Goal: Check status: Check status

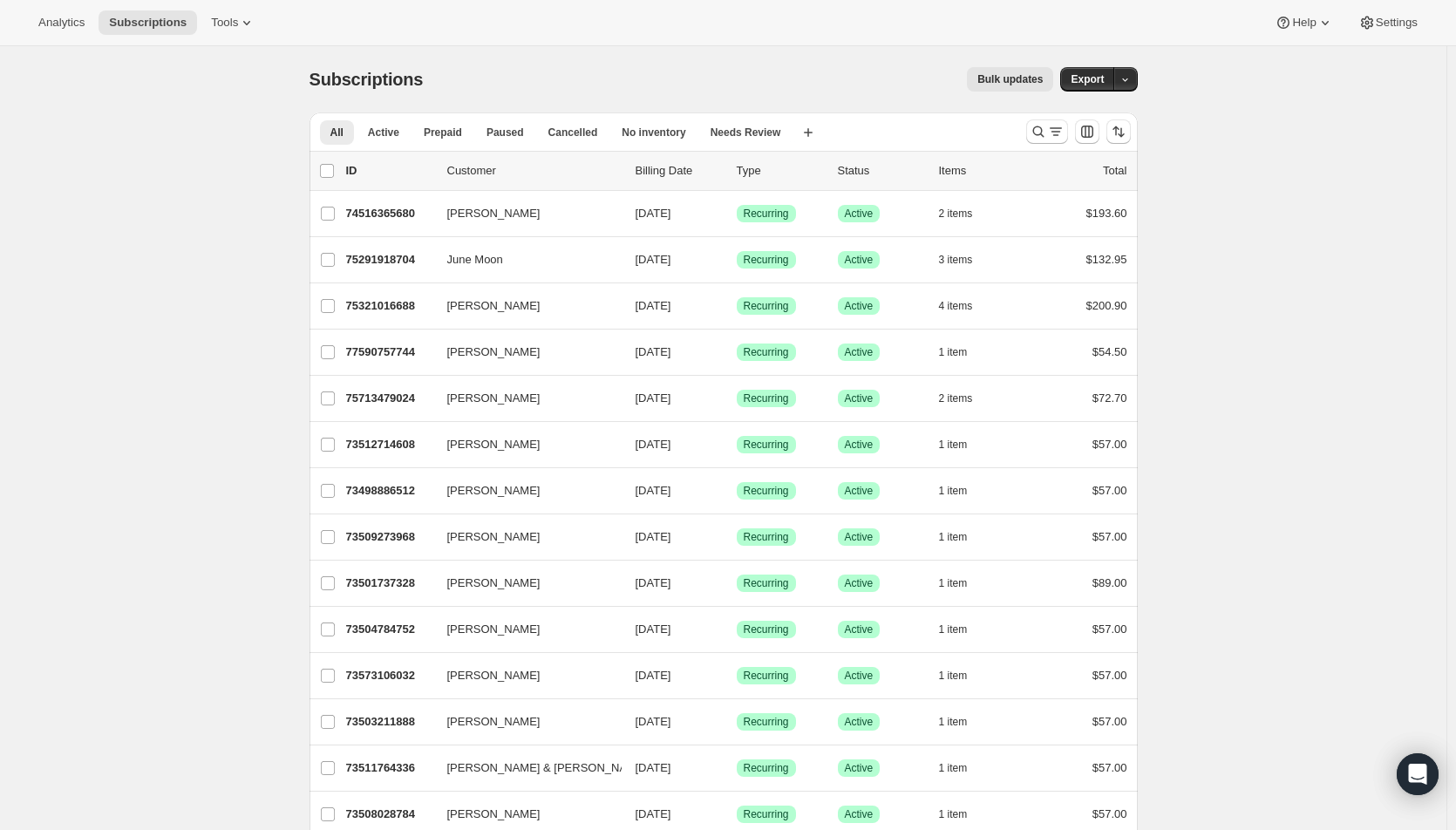
click at [1047, 132] on icon "Search and filter results" at bounding box center [1038, 131] width 17 height 17
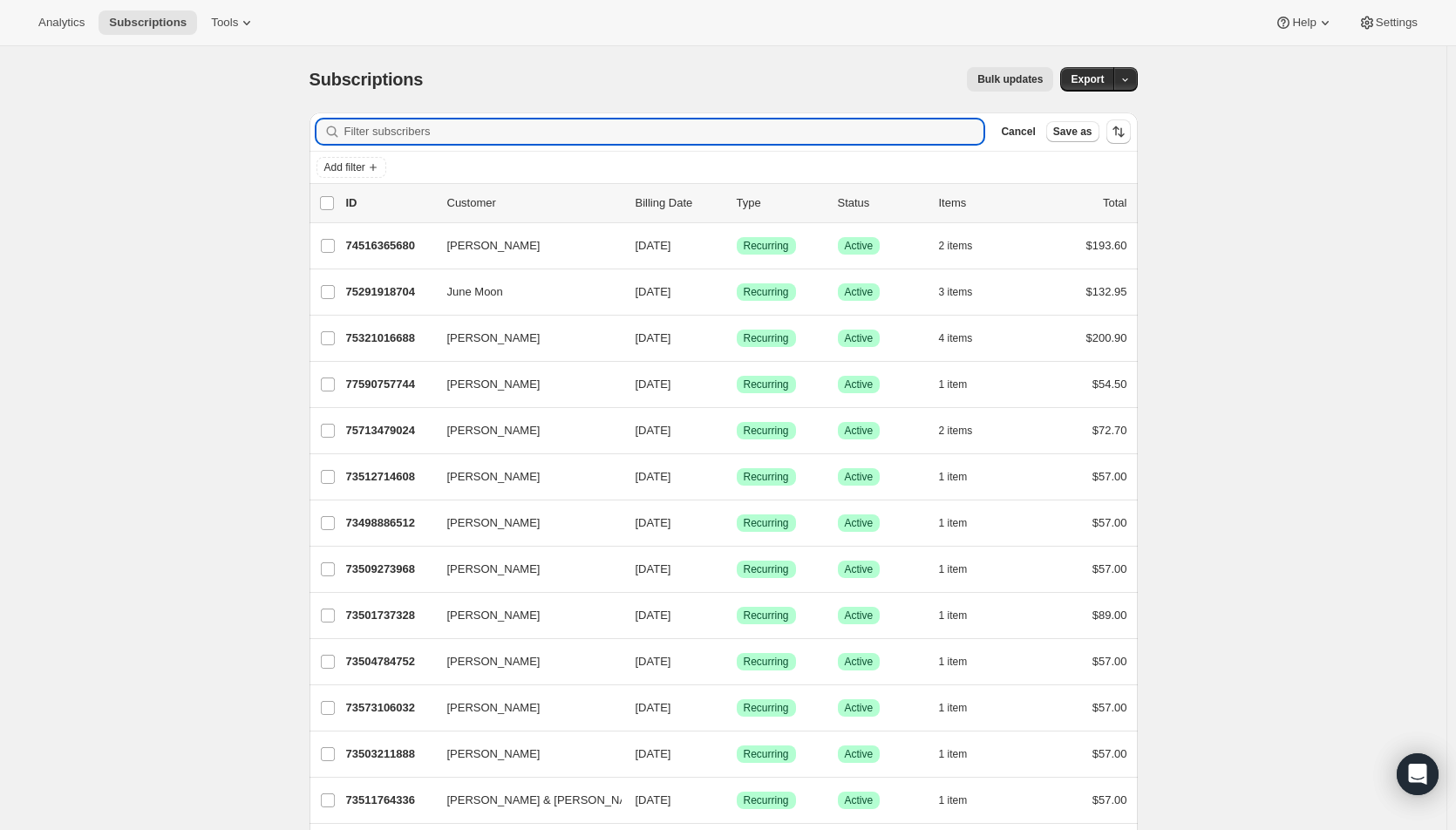
click at [518, 126] on input "Filter subscribers" at bounding box center [664, 131] width 640 height 24
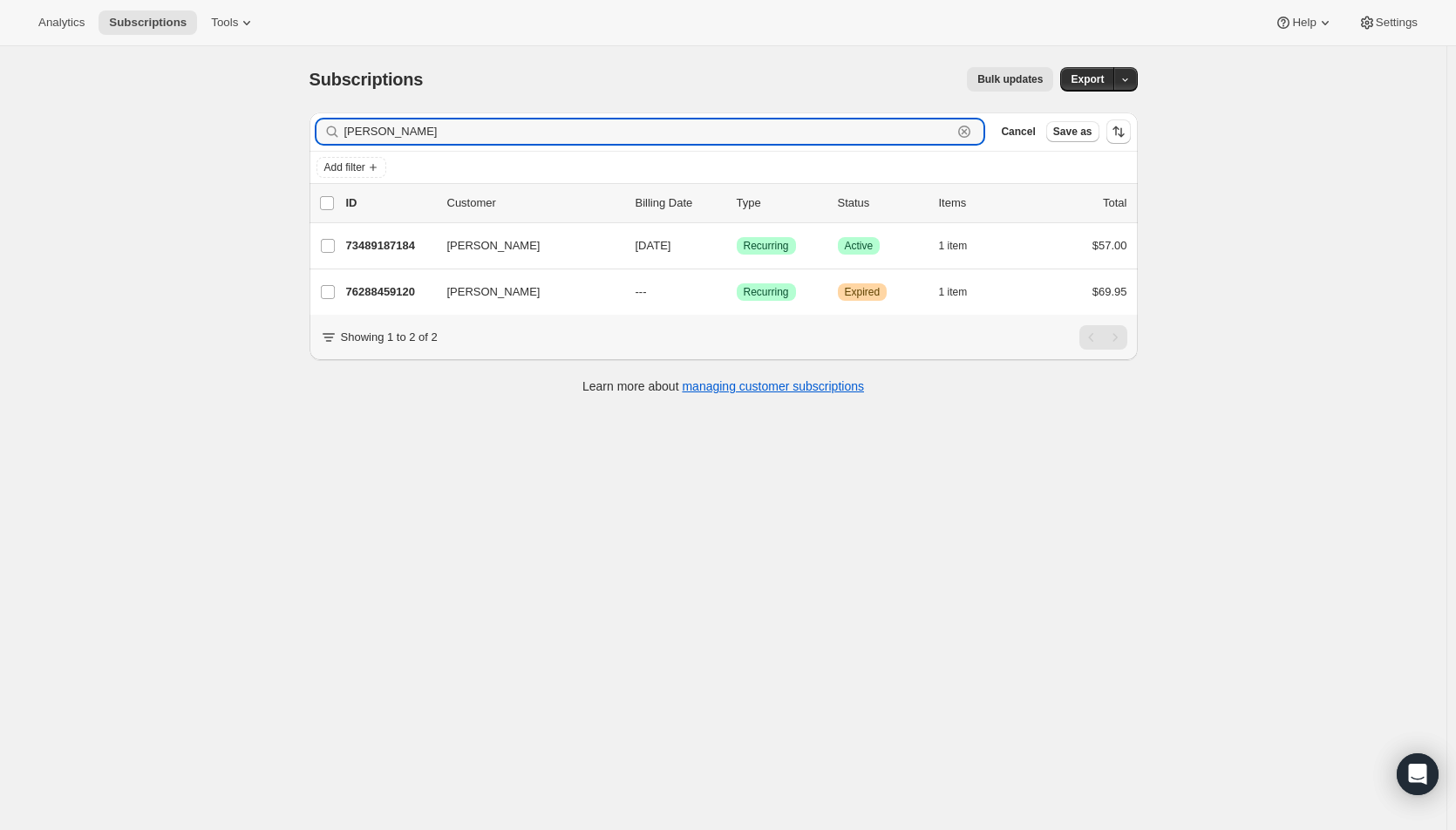
type input "[PERSON_NAME]"
click at [671, 244] on span "[DATE]" at bounding box center [652, 245] width 35 height 13
